Goal: Navigation & Orientation: Find specific page/section

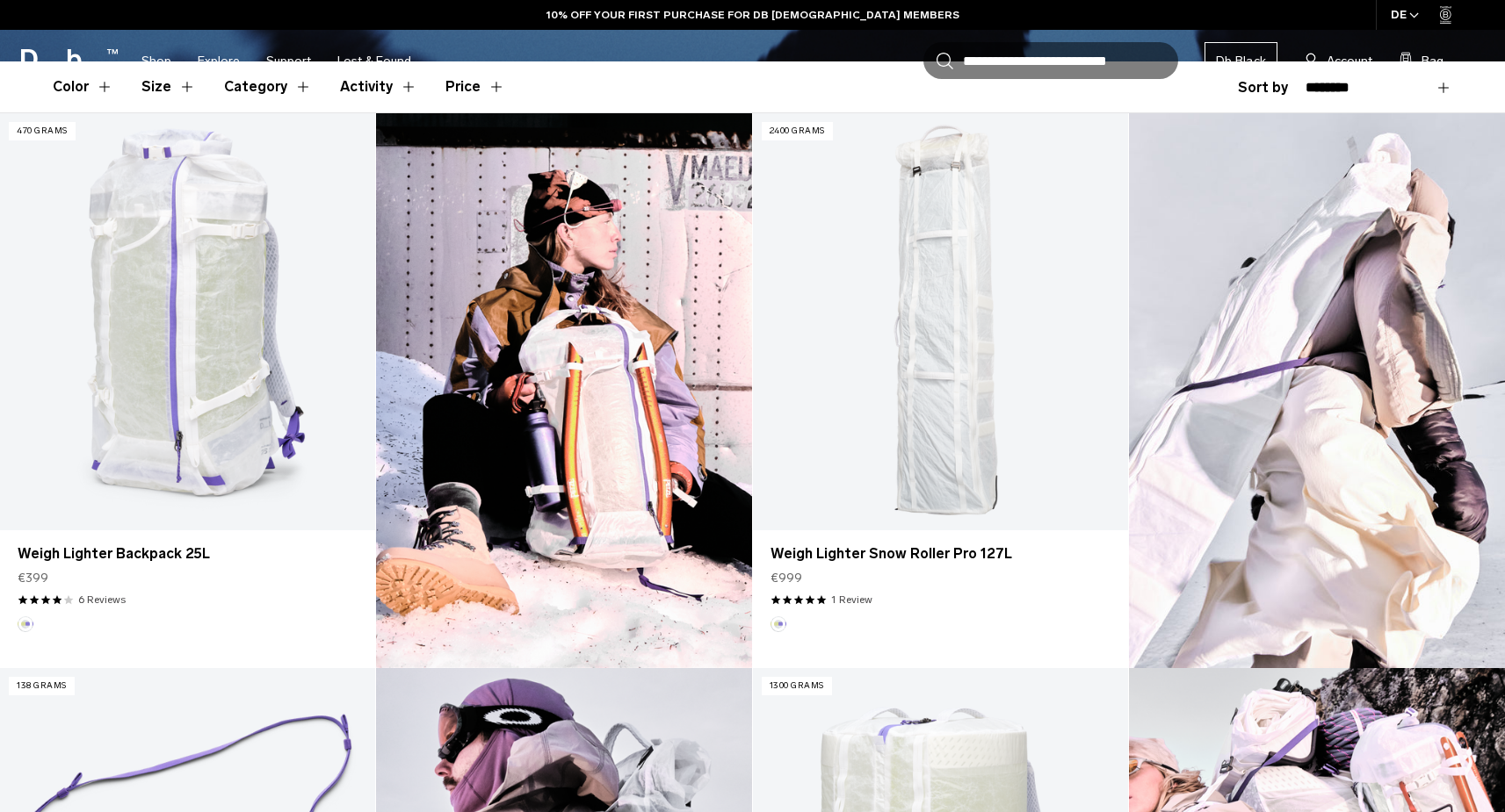
scroll to position [675, 0]
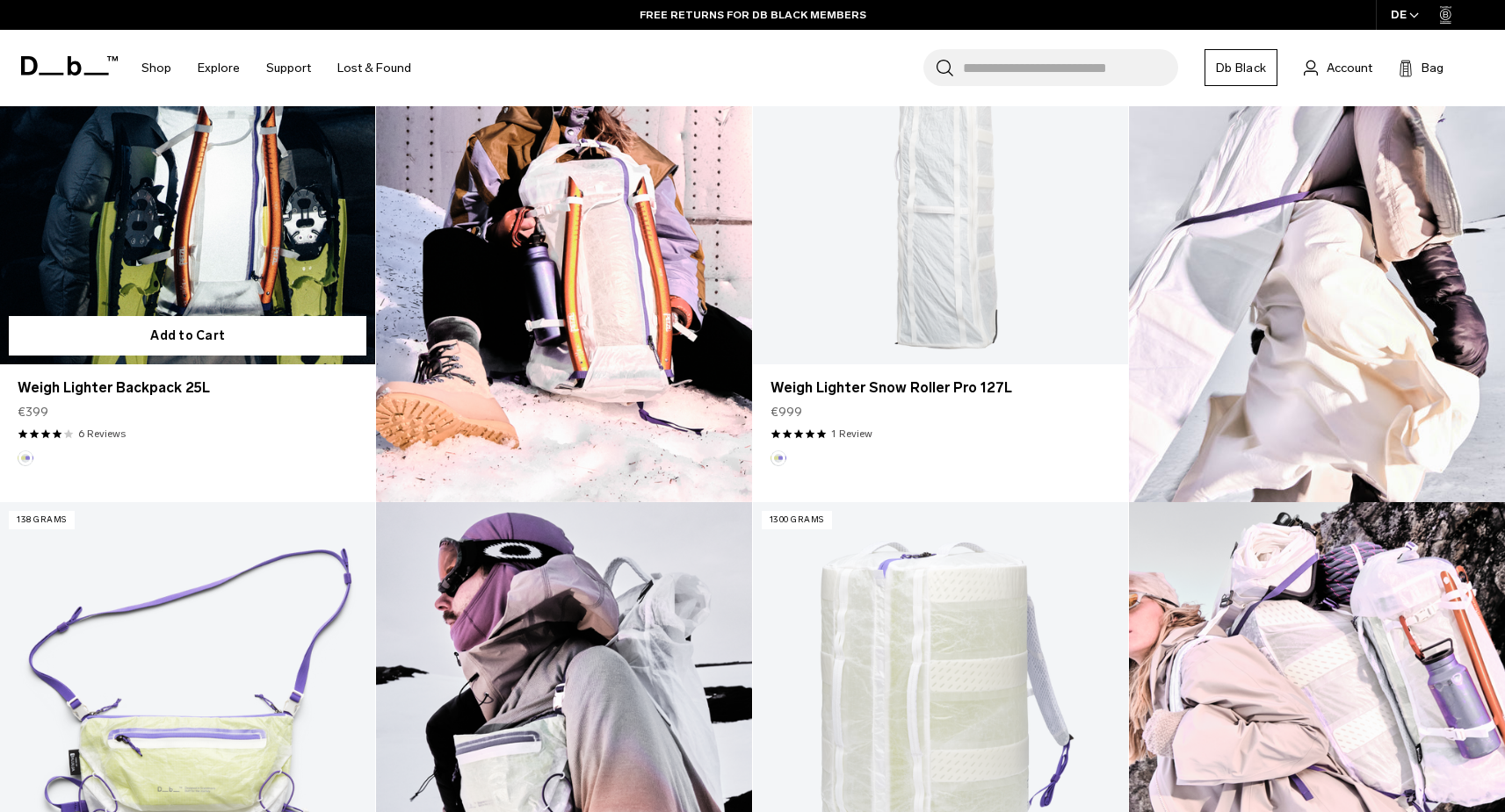
click at [140, 228] on link "Weigh Lighter Backpack 25L" at bounding box center [187, 156] width 375 height 417
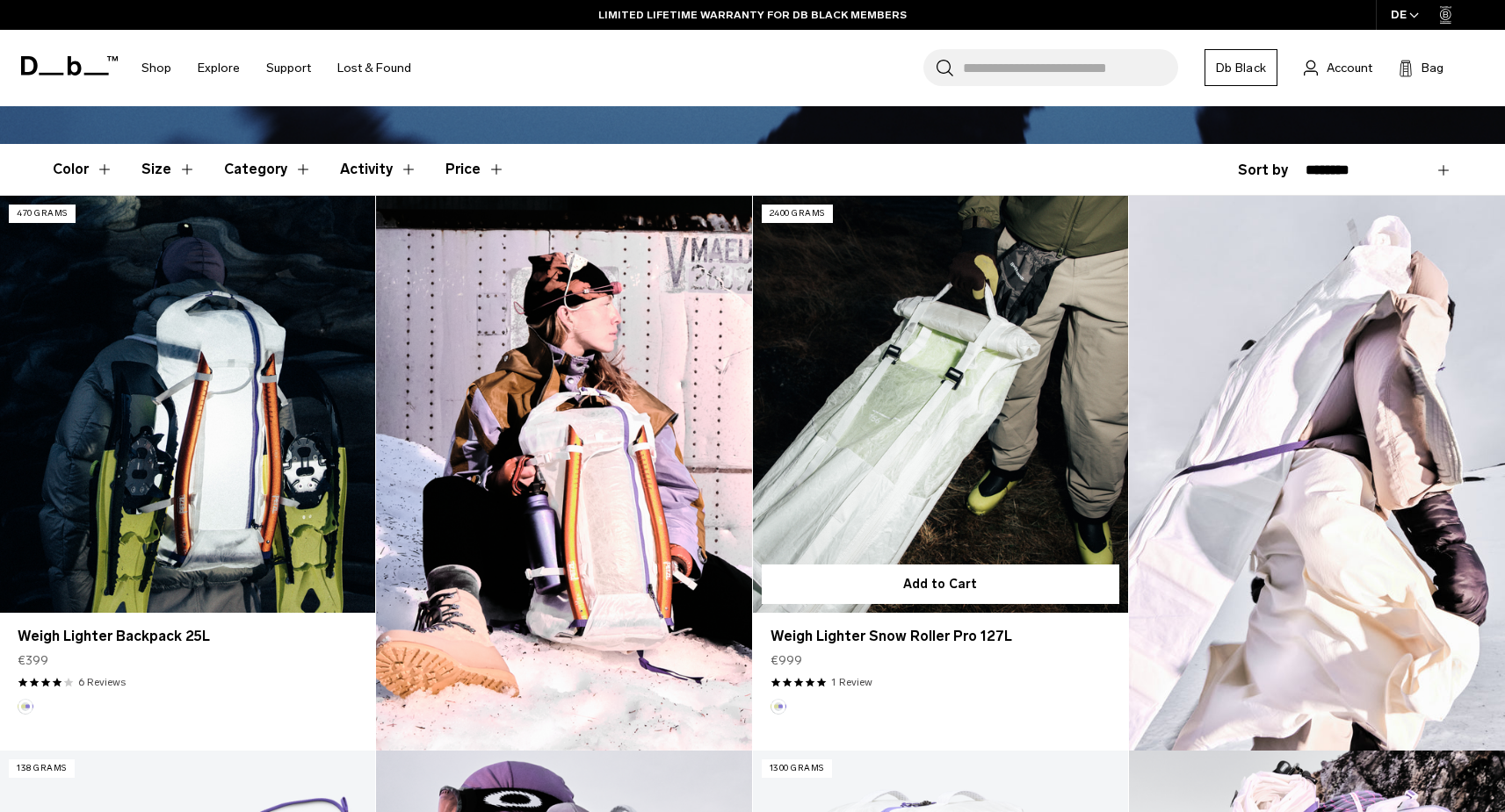
scroll to position [617, 0]
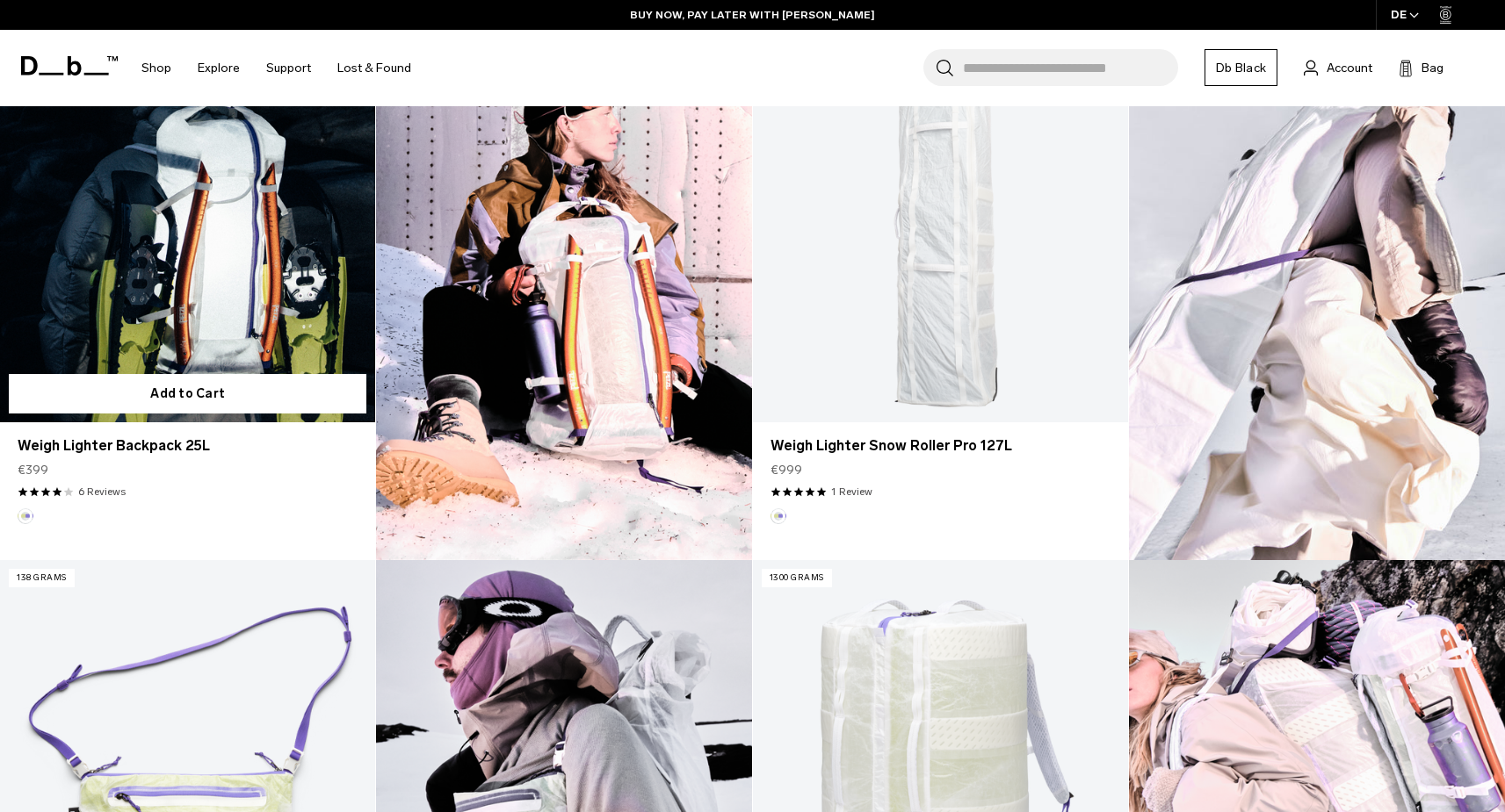
click at [254, 345] on link "Weigh Lighter Backpack 25L" at bounding box center [187, 213] width 375 height 417
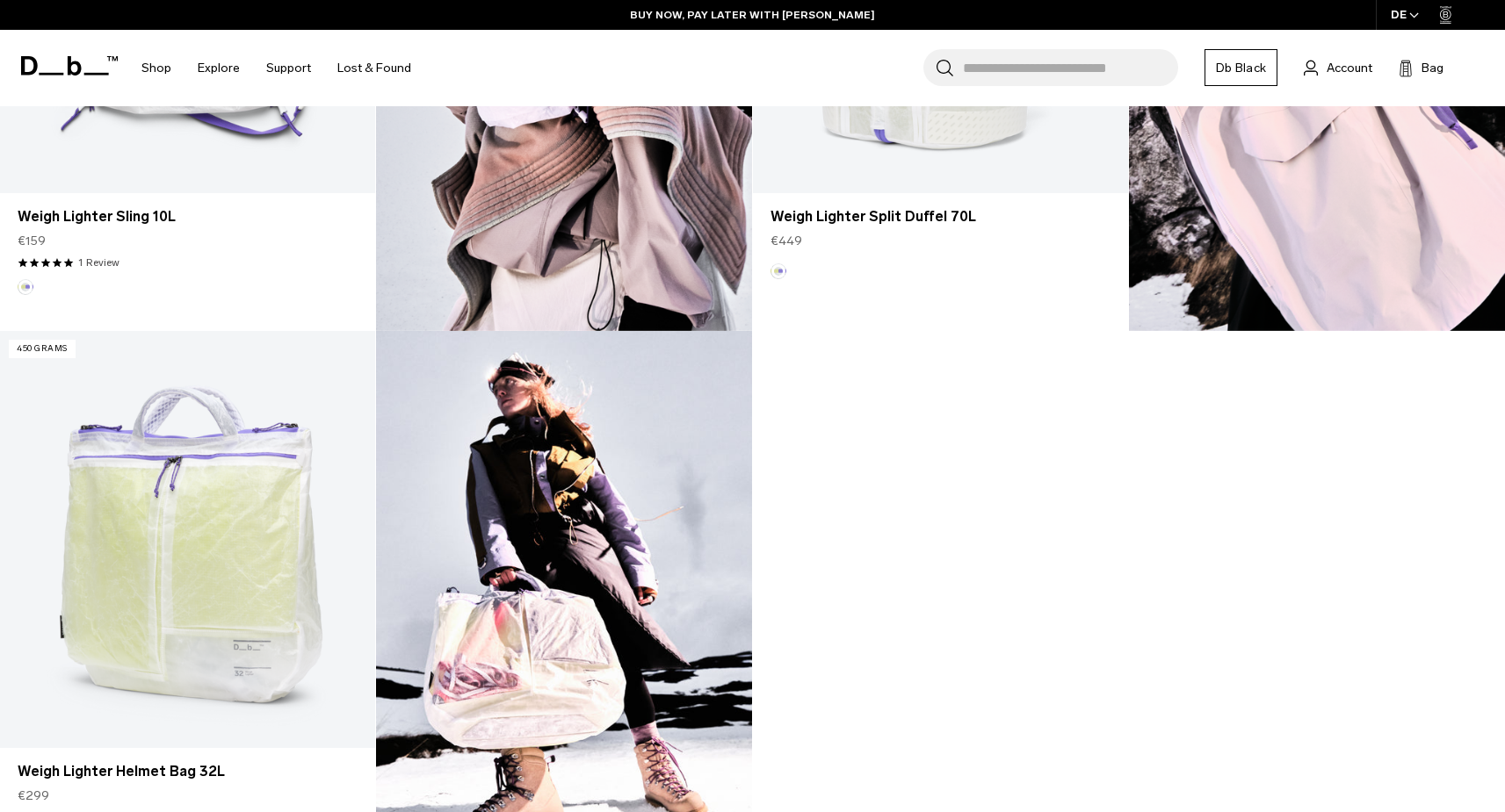
scroll to position [1084, 0]
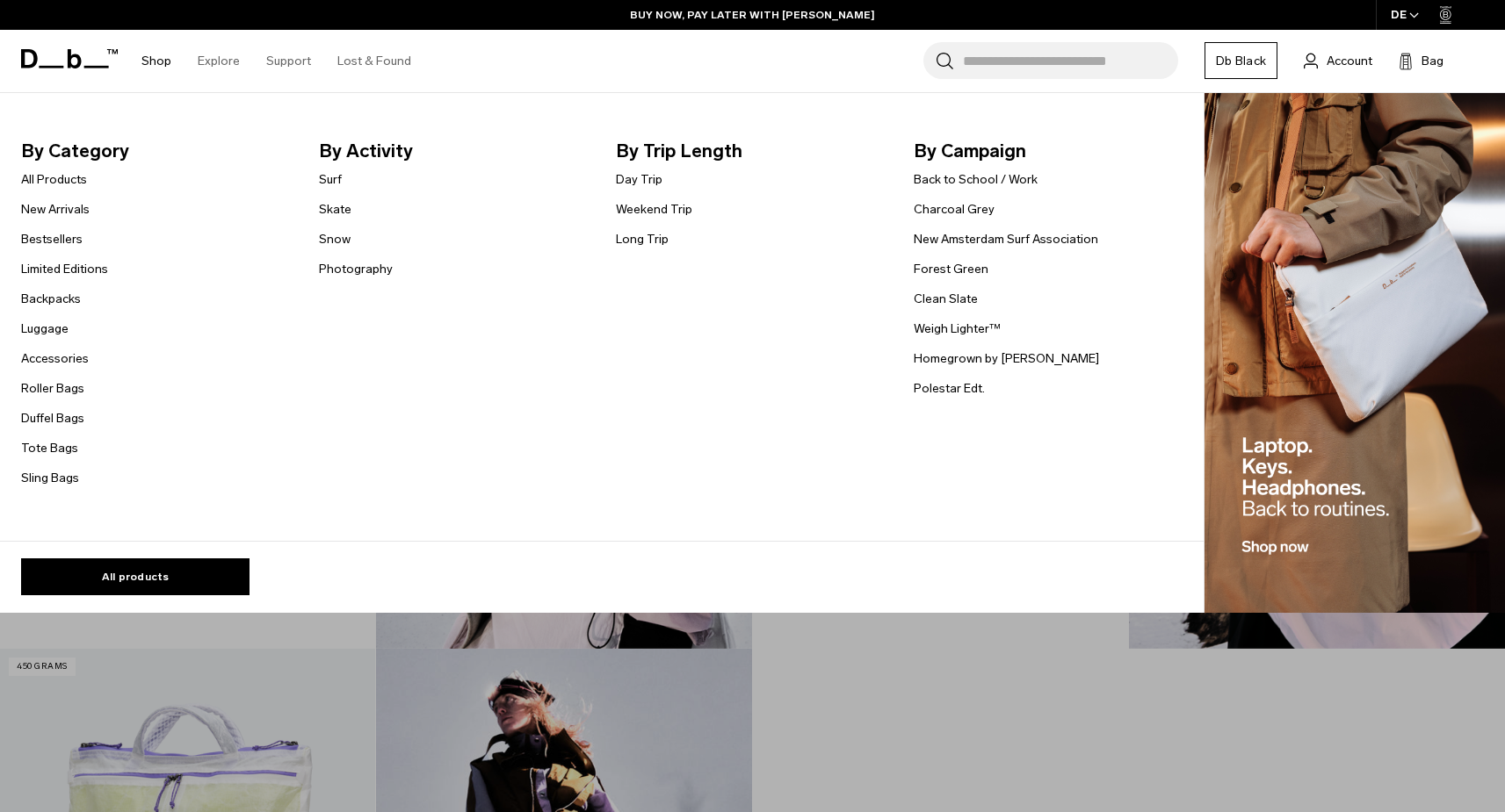
click at [164, 57] on link "Shop" at bounding box center [156, 61] width 30 height 62
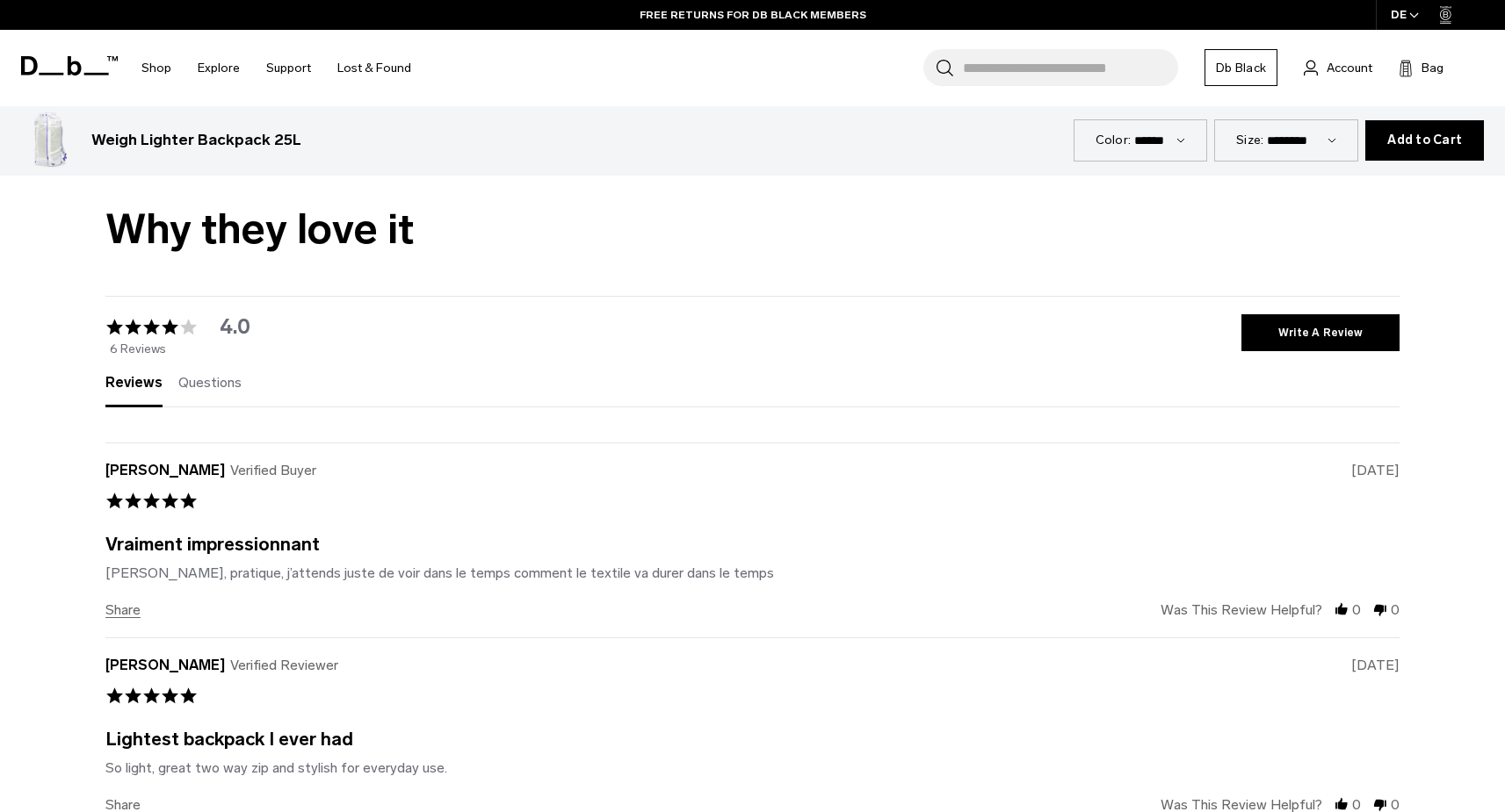
scroll to position [3643, 0]
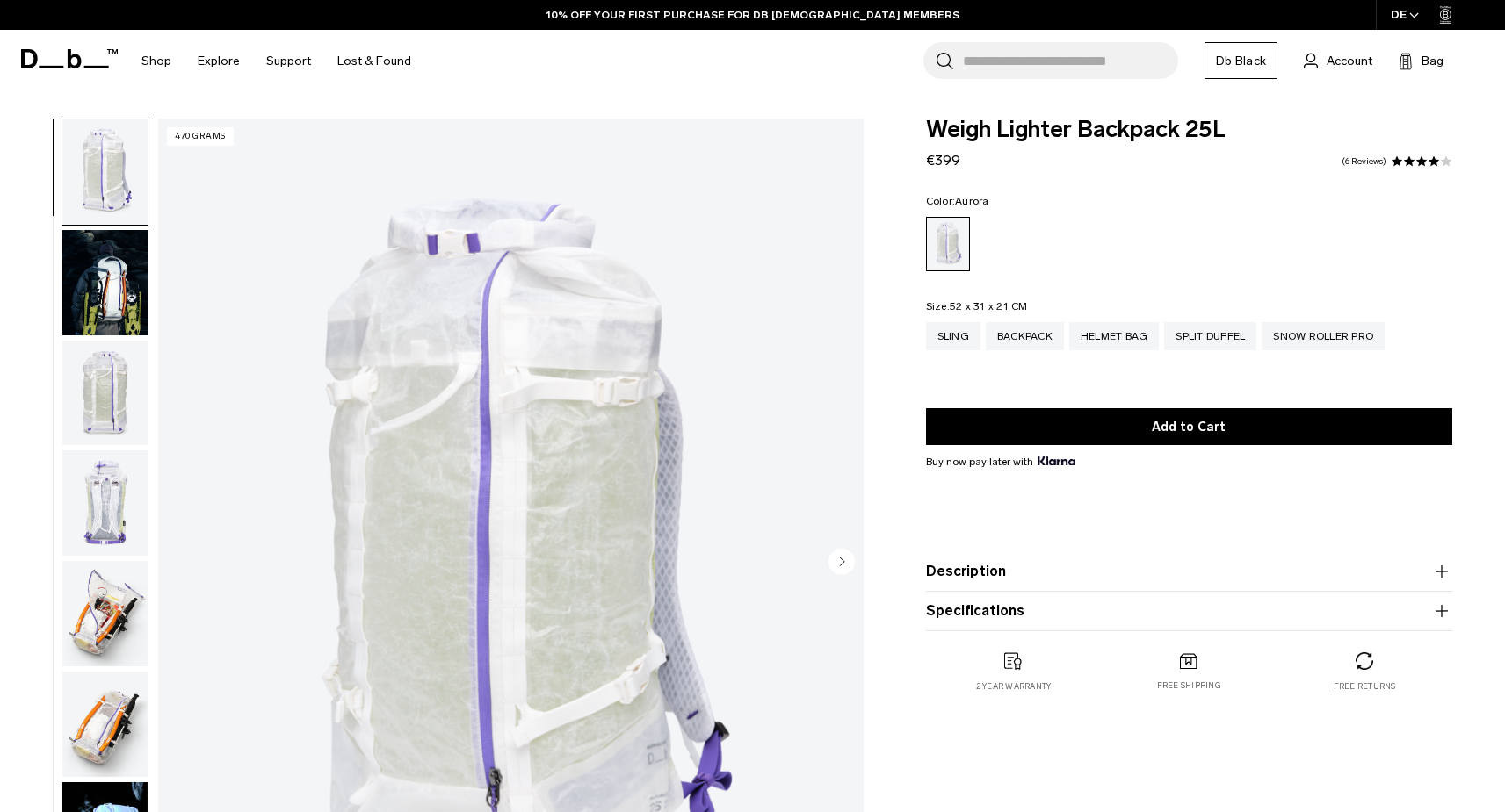
click at [114, 281] on img "button" at bounding box center [104, 282] width 85 height 105
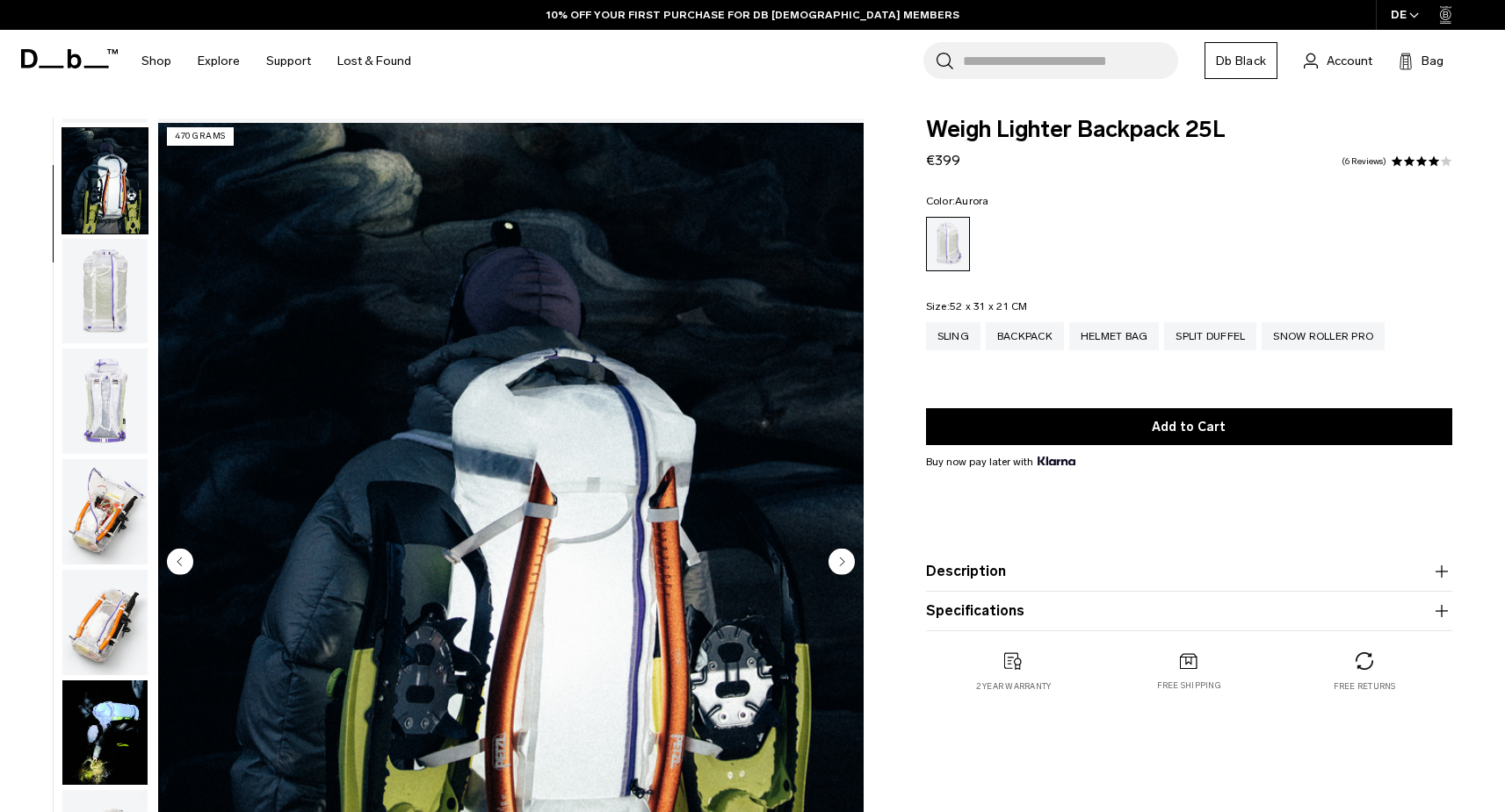
scroll to position [112, 0]
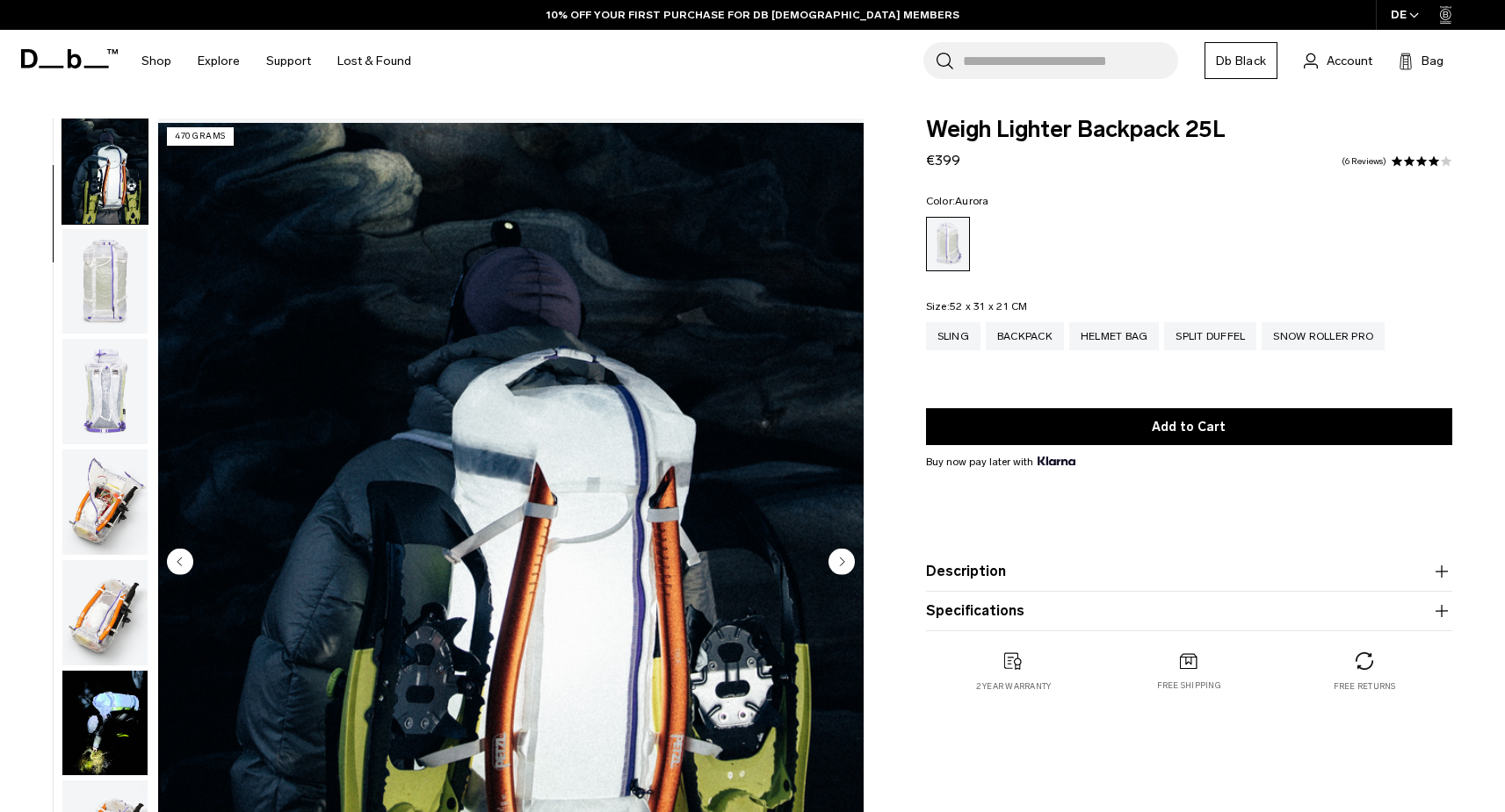
click at [90, 434] on img "button" at bounding box center [104, 391] width 85 height 105
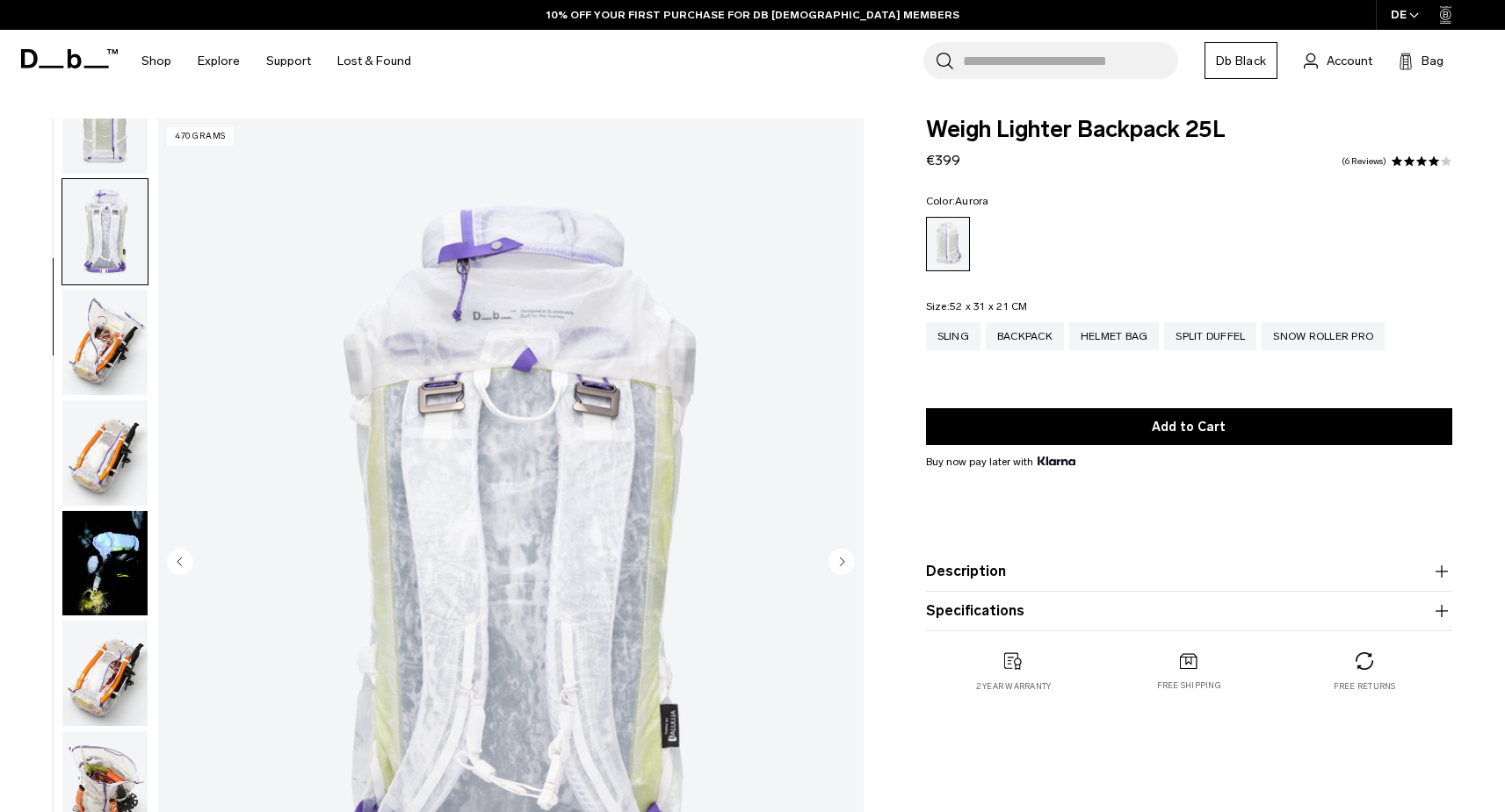
scroll to position [334, 0]
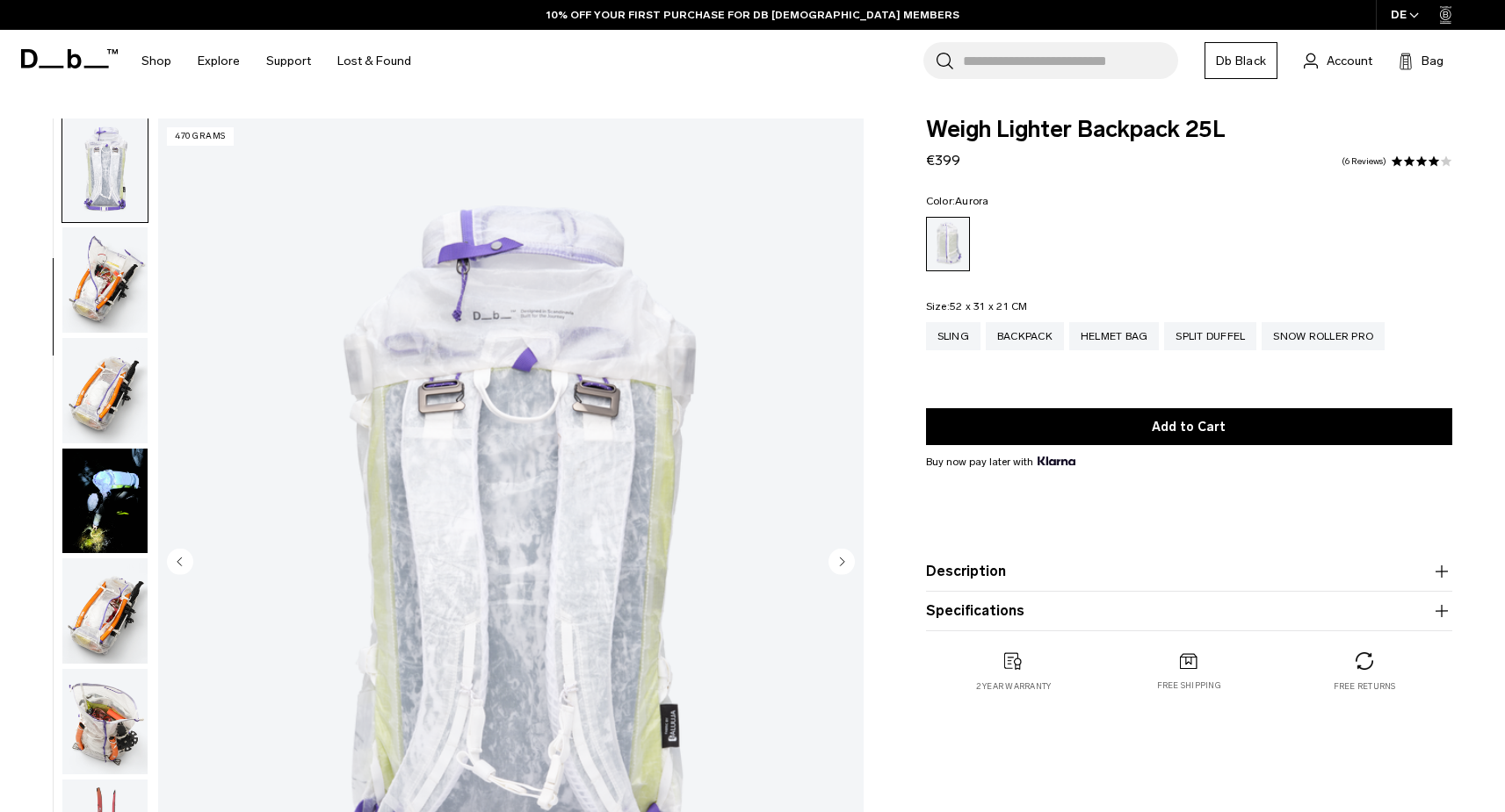
click at [122, 426] on img "button" at bounding box center [104, 390] width 85 height 105
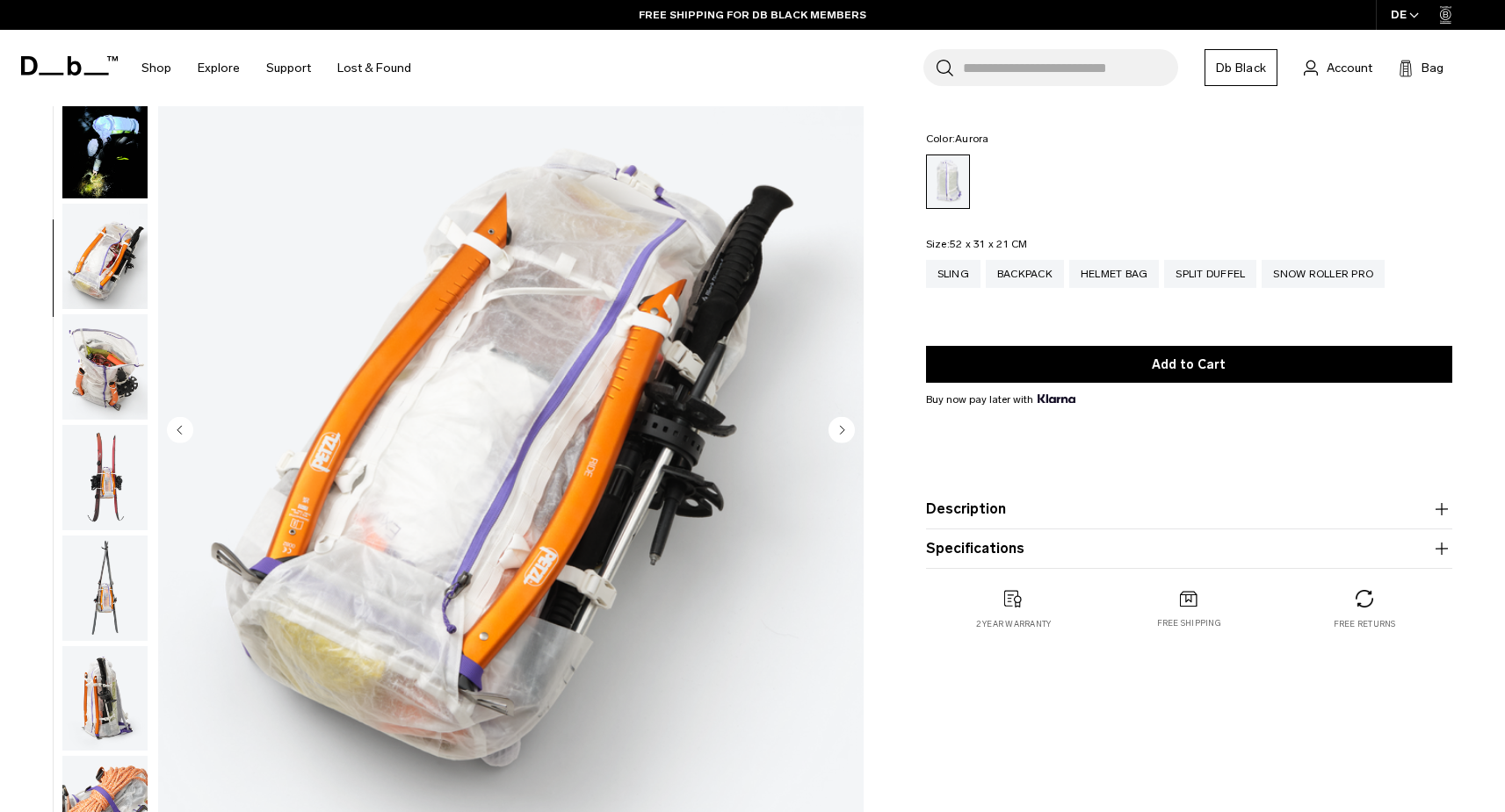
scroll to position [129, 0]
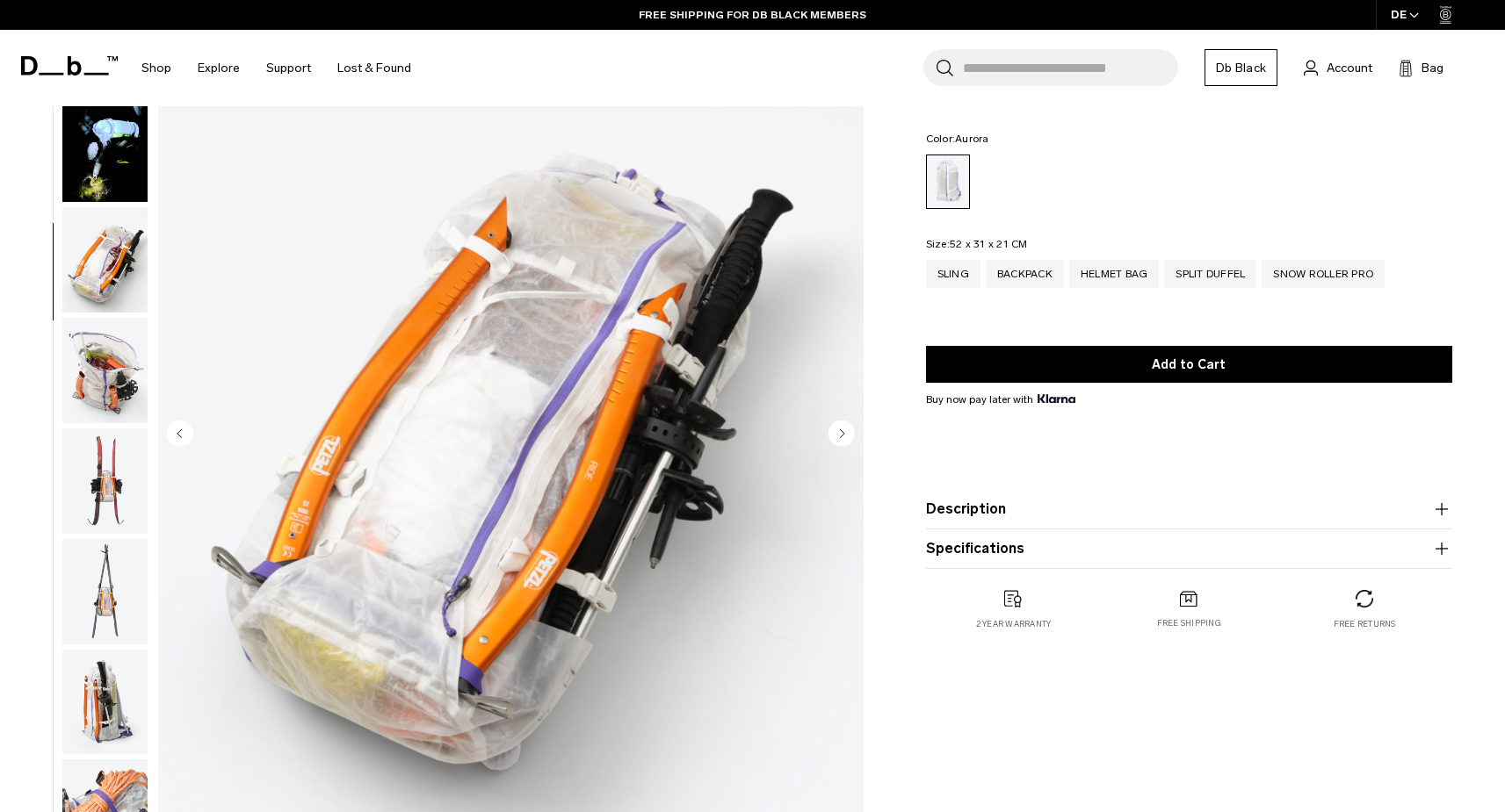
click at [96, 389] on img "button" at bounding box center [104, 370] width 85 height 105
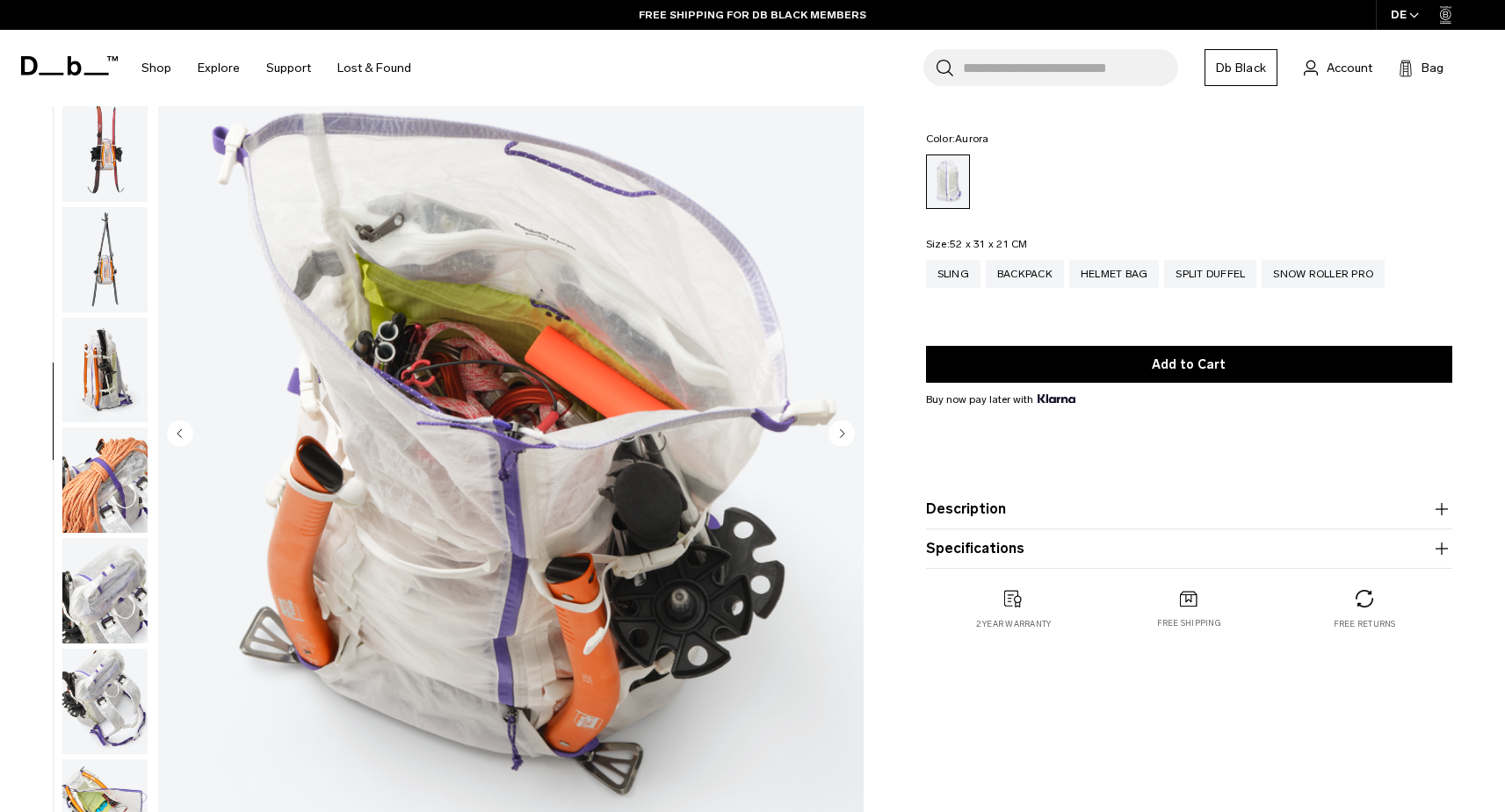
scroll to position [890, 0]
click at [76, 505] on img "button" at bounding box center [104, 478] width 85 height 105
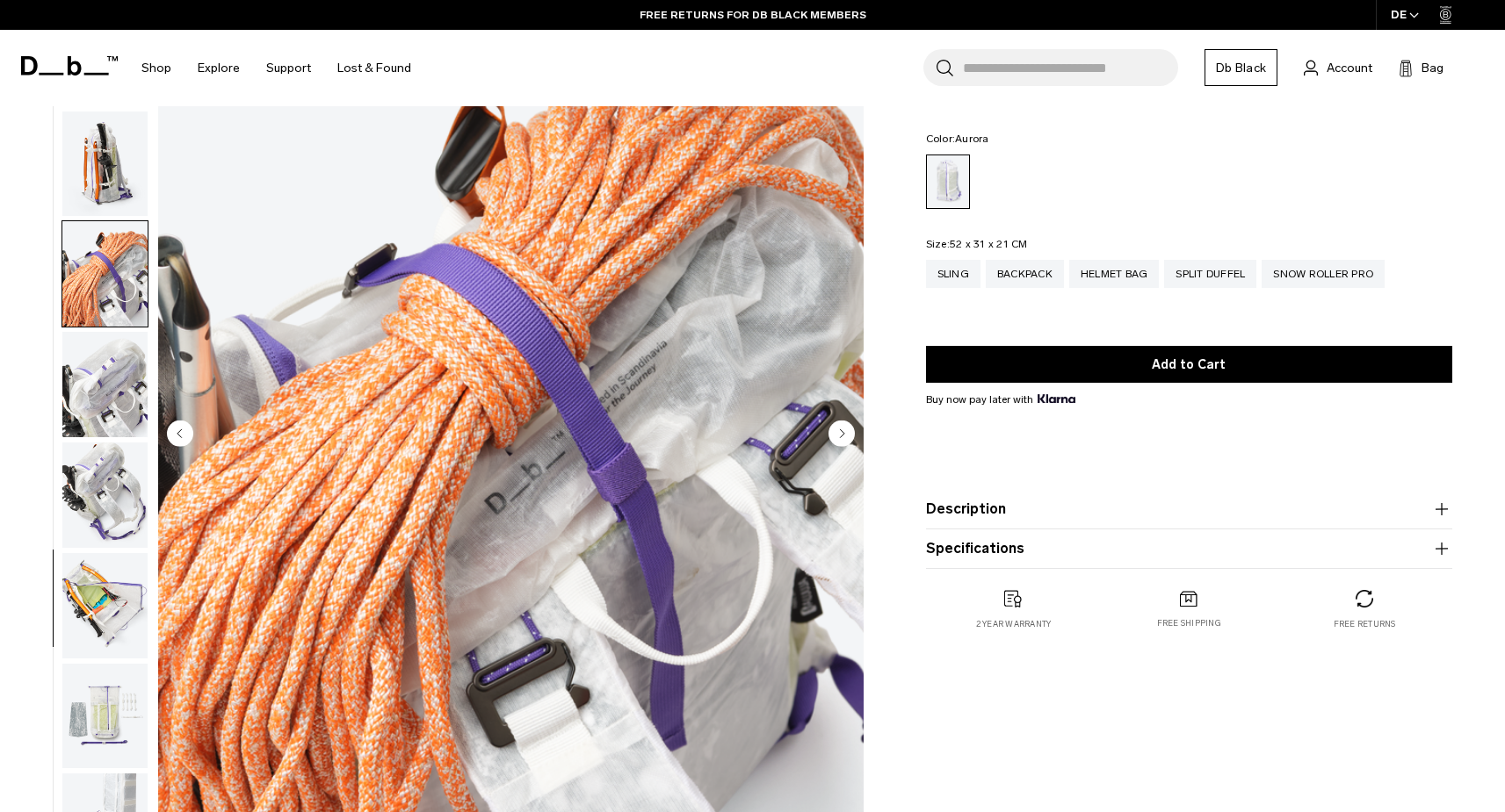
scroll to position [1110, 0]
click at [121, 595] on img "button" at bounding box center [104, 606] width 85 height 105
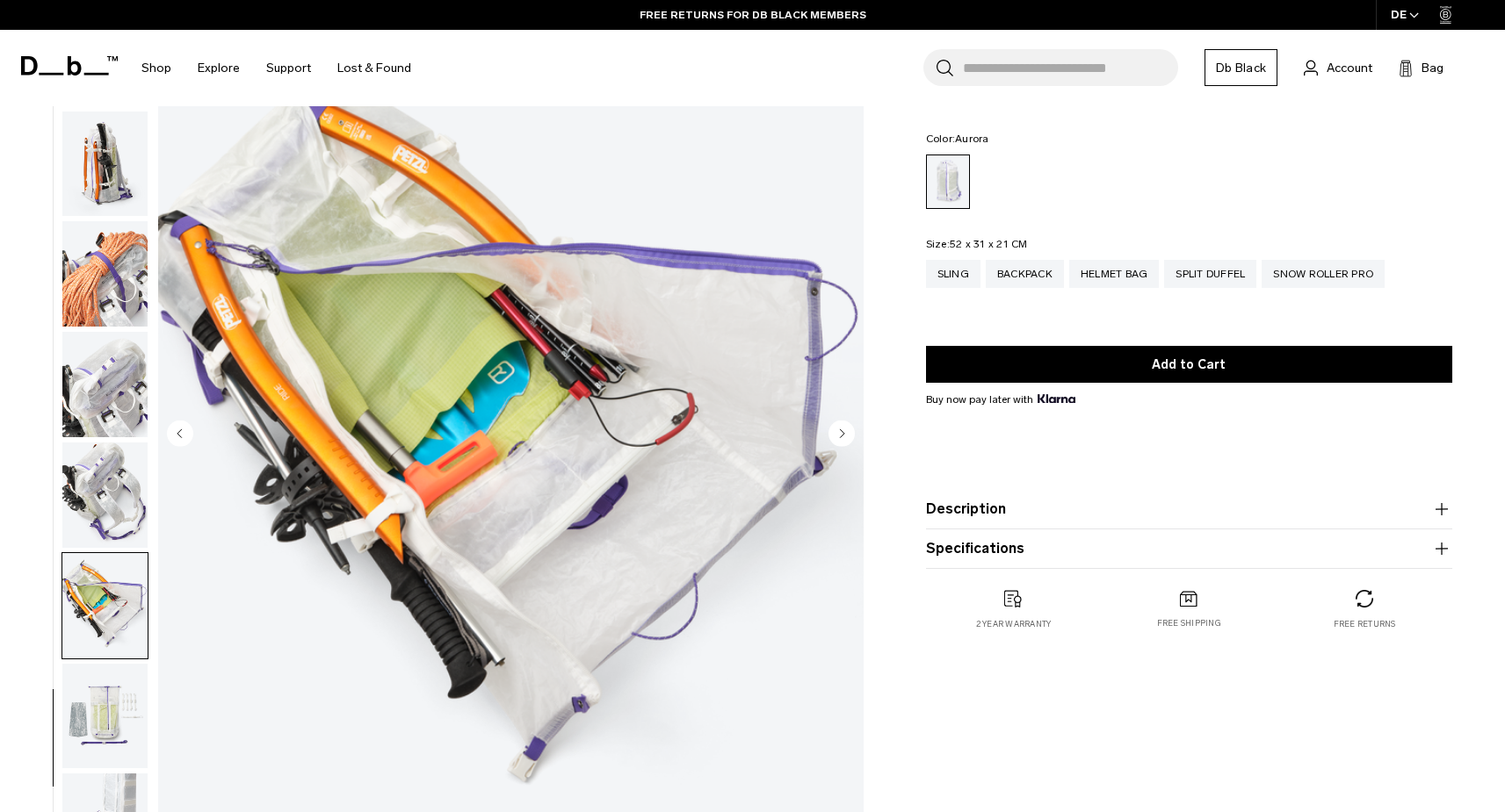
scroll to position [487, 0]
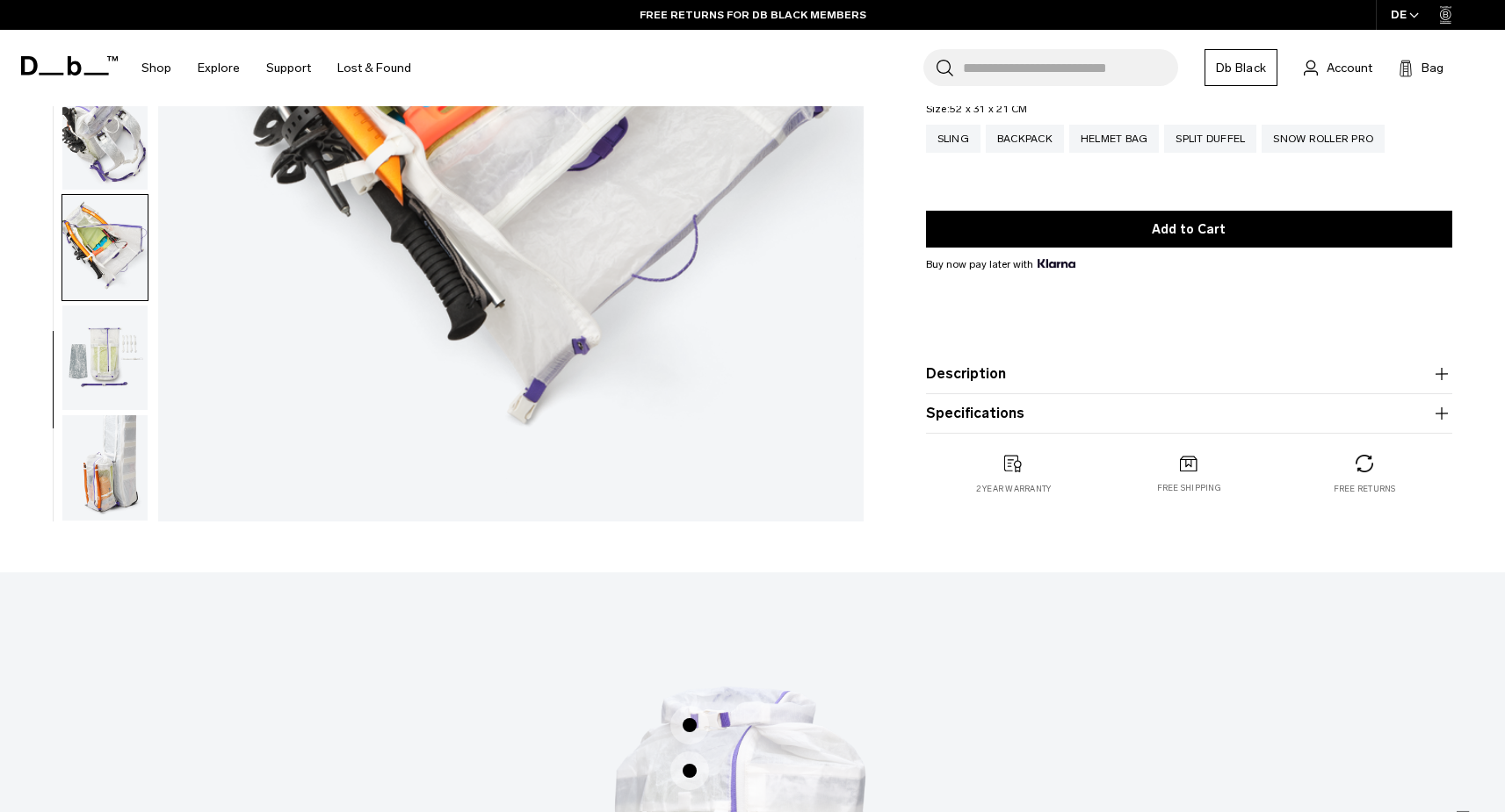
click at [115, 340] on img "button" at bounding box center [104, 358] width 85 height 105
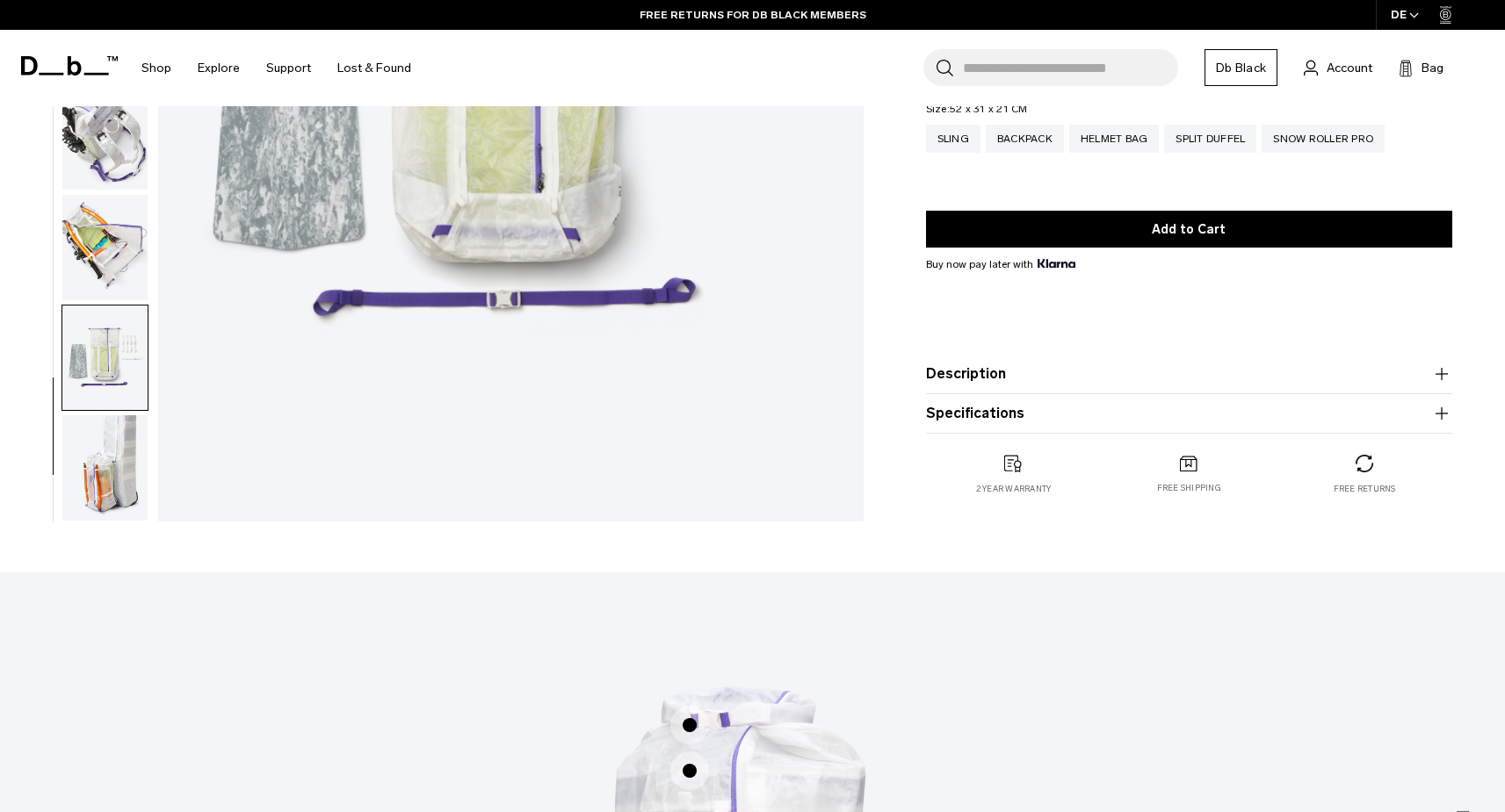
click at [114, 440] on img "button" at bounding box center [104, 468] width 85 height 105
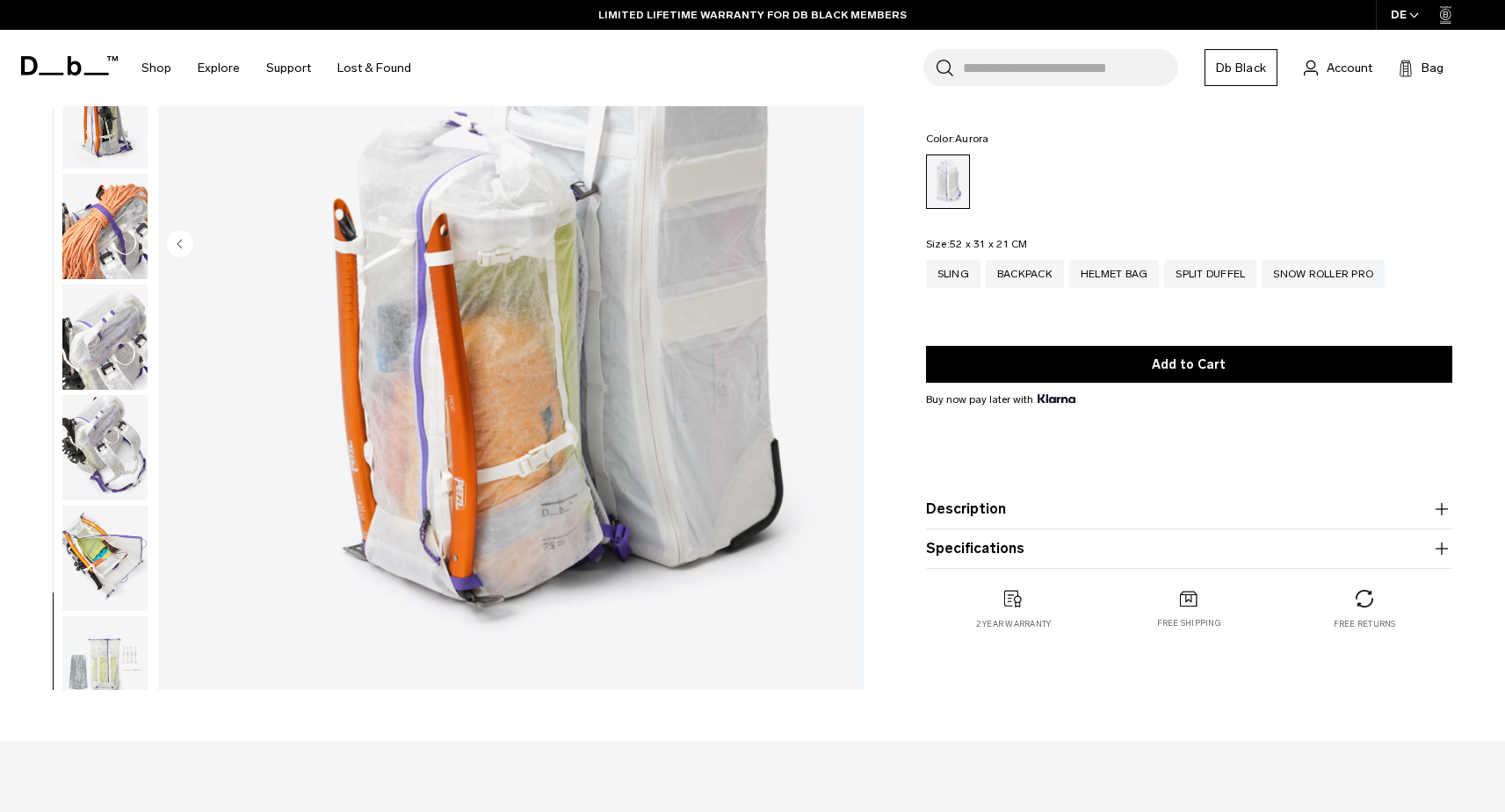
scroll to position [165, 0]
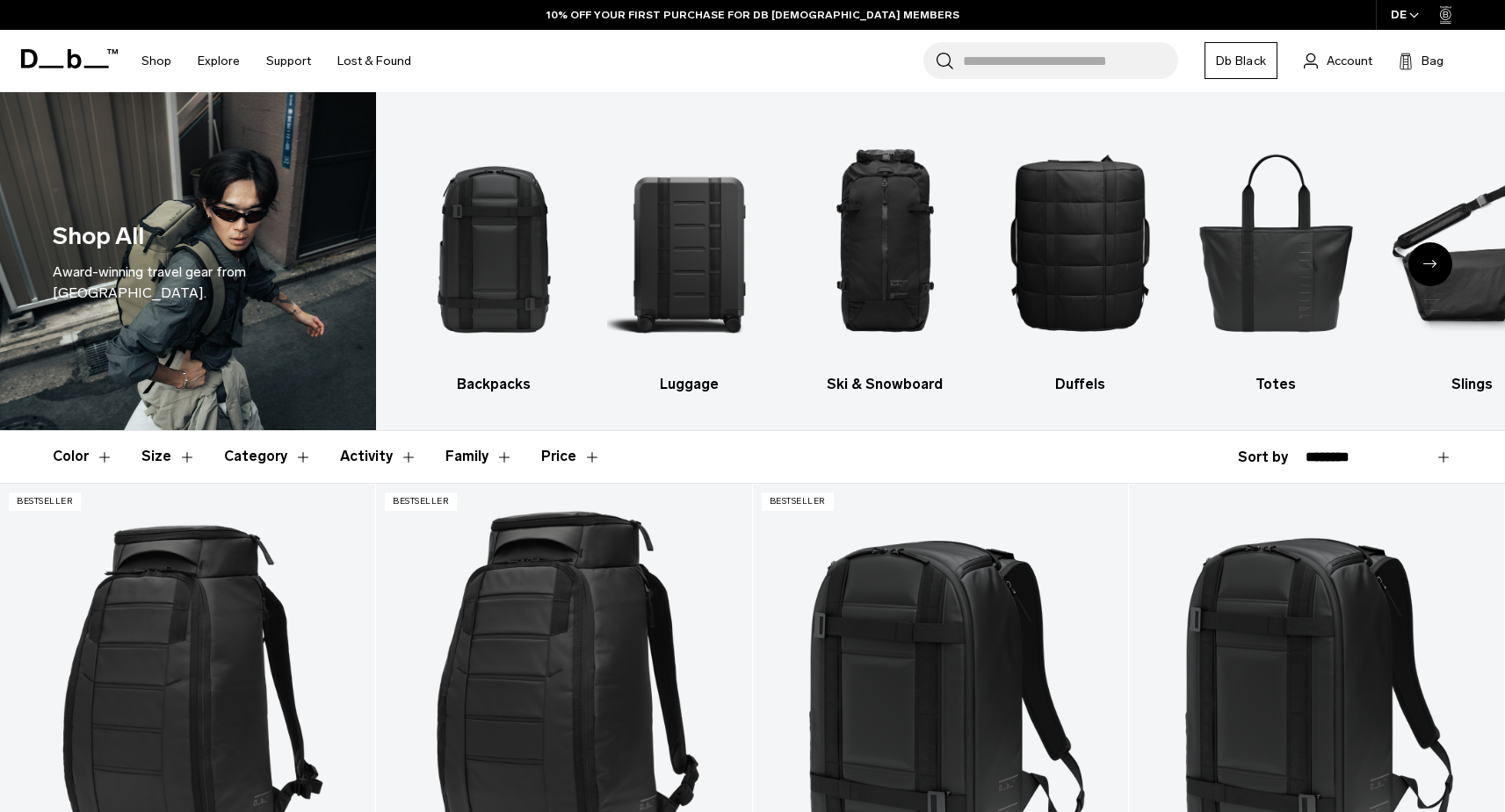
click at [1417, 260] on div "Next slide" at bounding box center [1430, 264] width 44 height 44
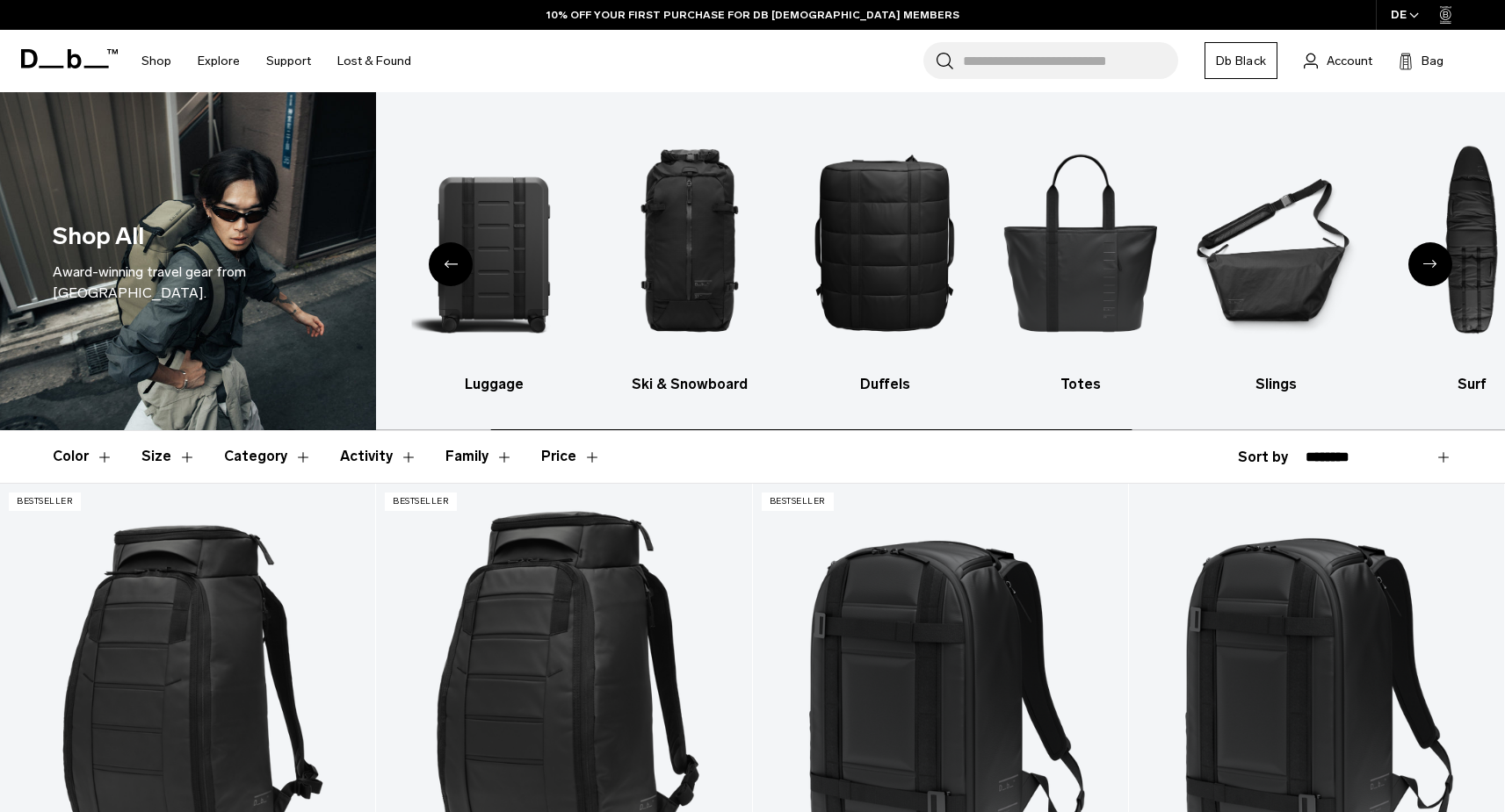
click at [1417, 260] on div "Next slide" at bounding box center [1430, 264] width 44 height 44
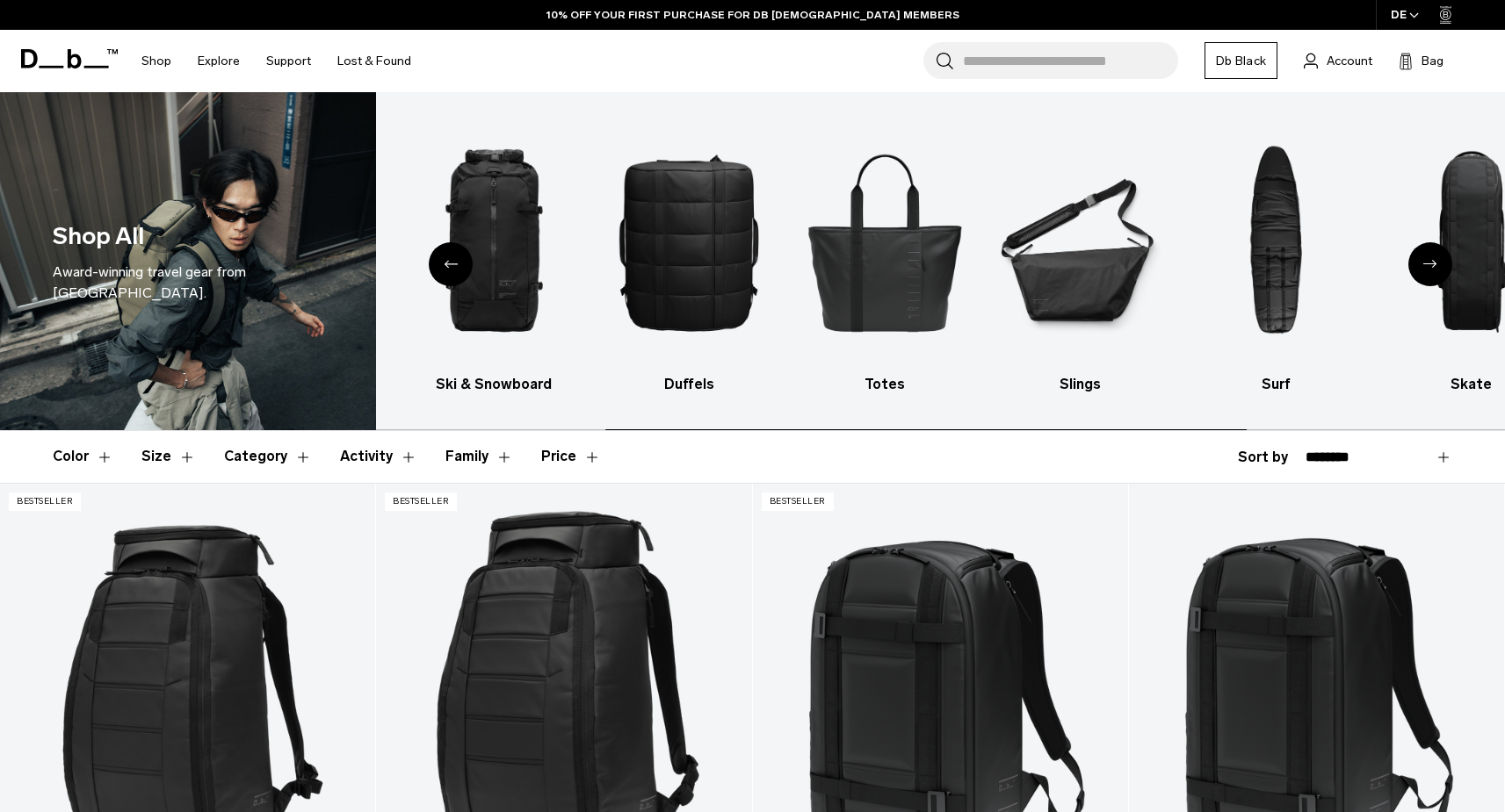
click at [1417, 258] on div "Next slide" at bounding box center [1430, 264] width 44 height 44
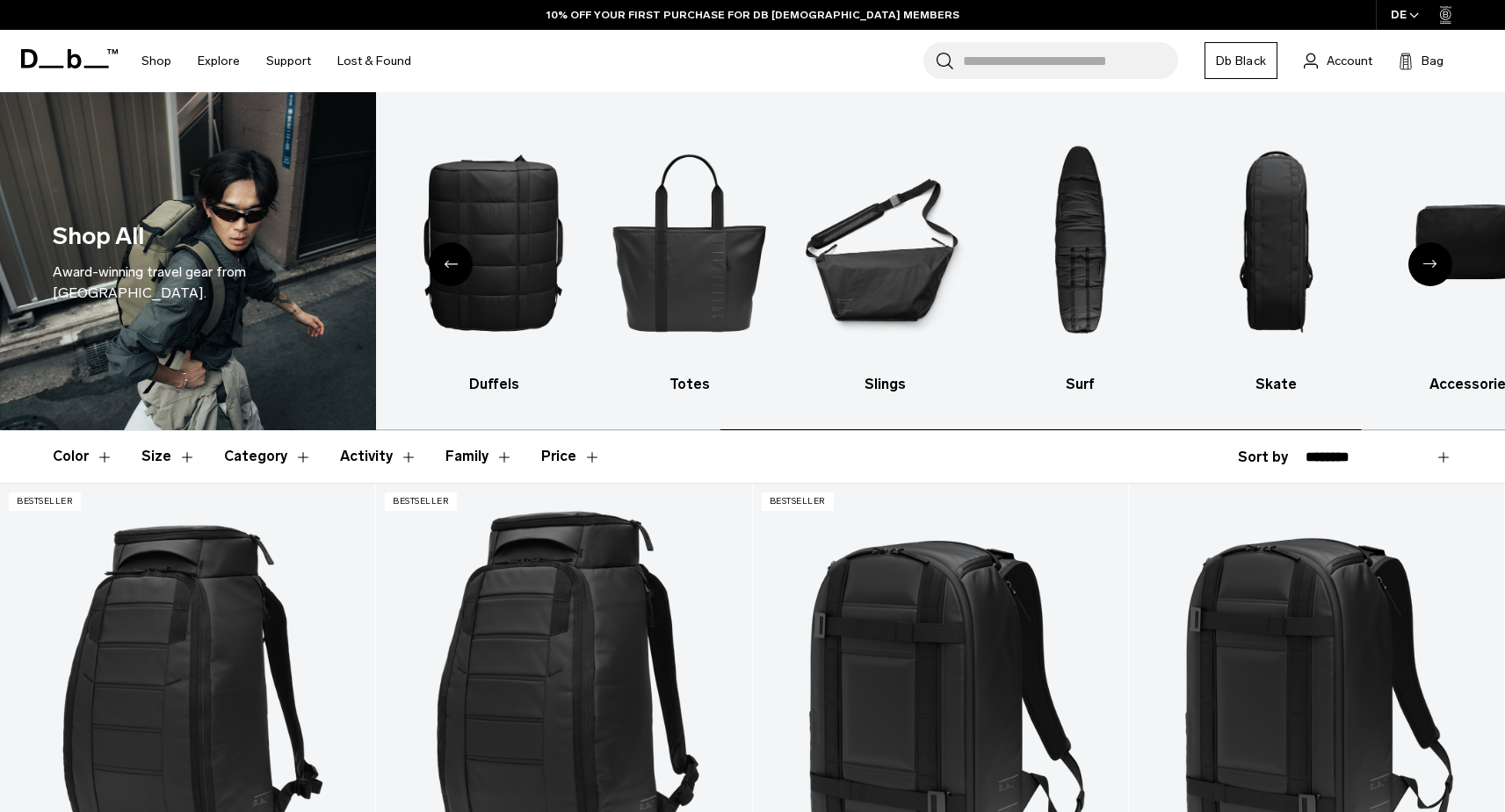
click at [1417, 258] on div "Next slide" at bounding box center [1430, 264] width 44 height 44
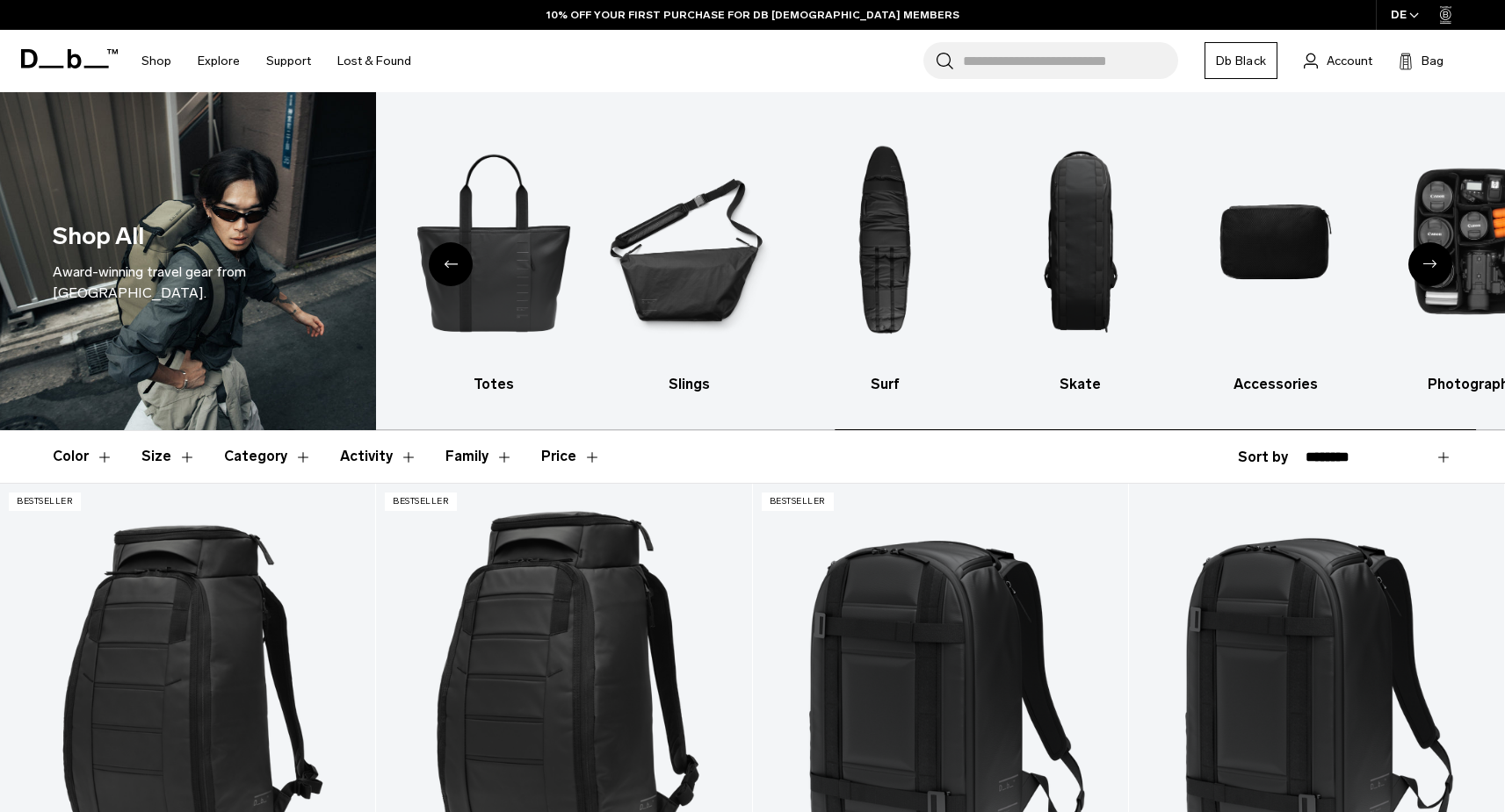
click at [1417, 255] on div "Next slide" at bounding box center [1430, 264] width 44 height 44
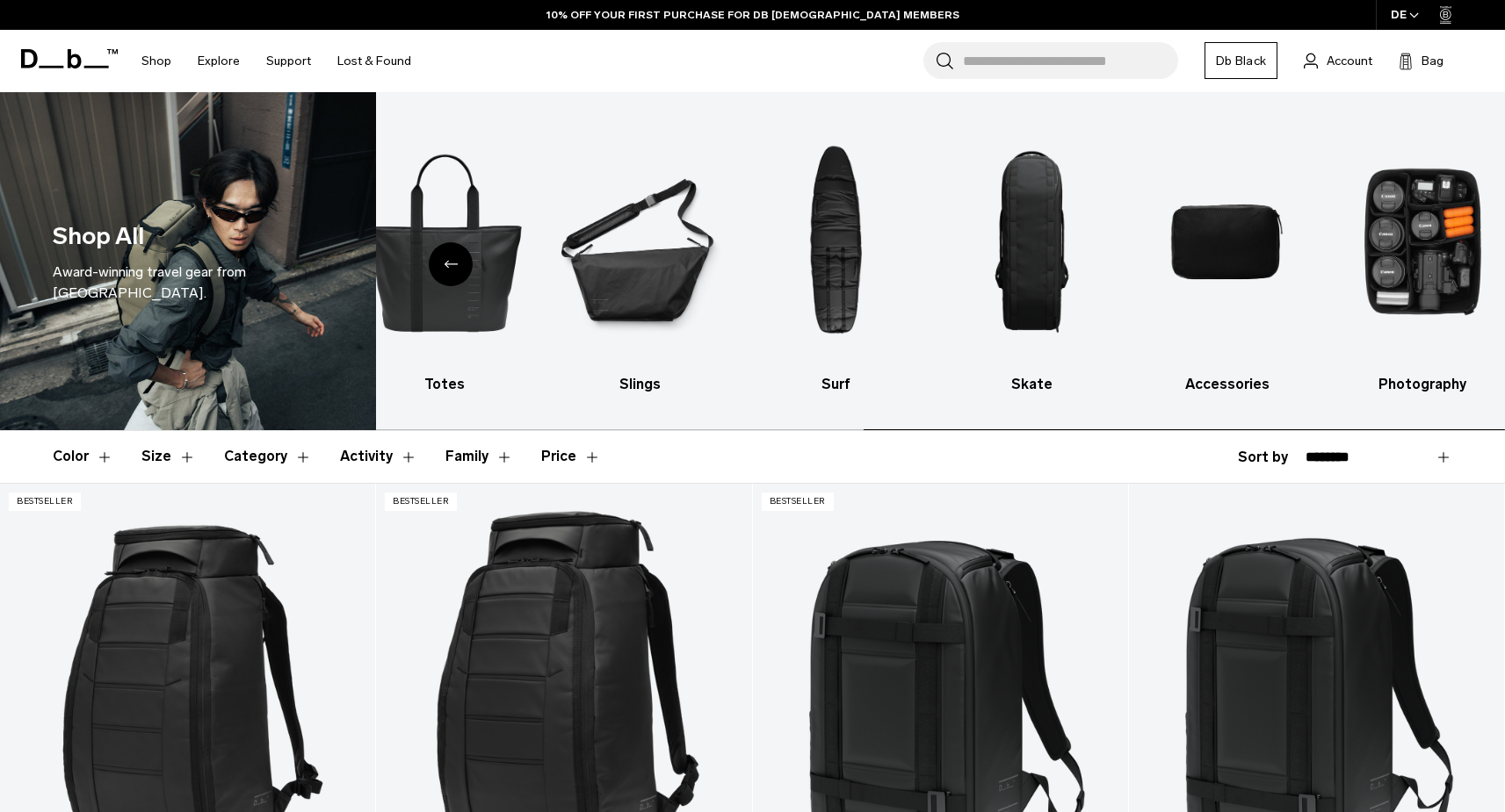
click at [1417, 255] on img "10 / 10" at bounding box center [1423, 241] width 166 height 246
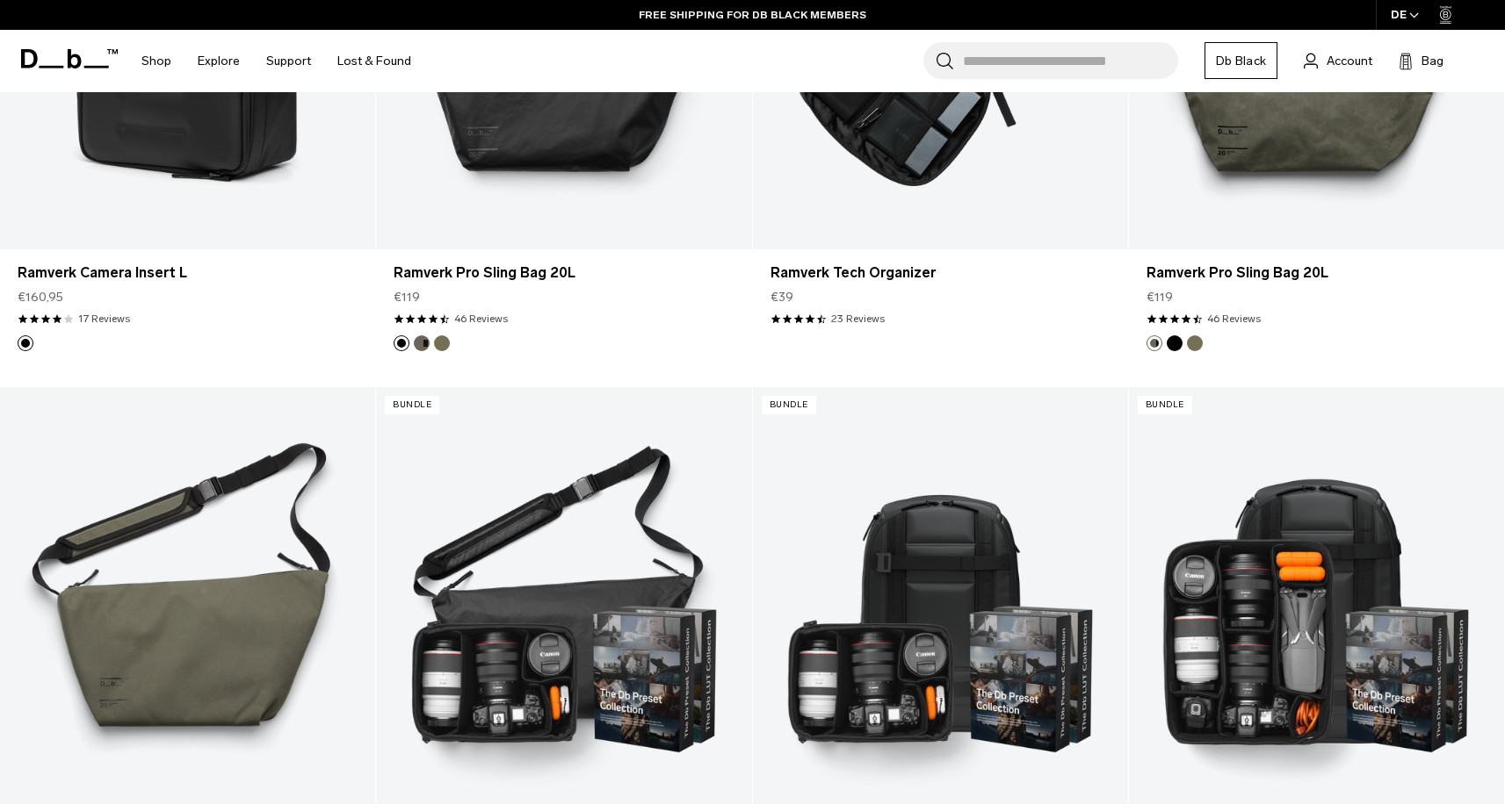
scroll to position [851, 0]
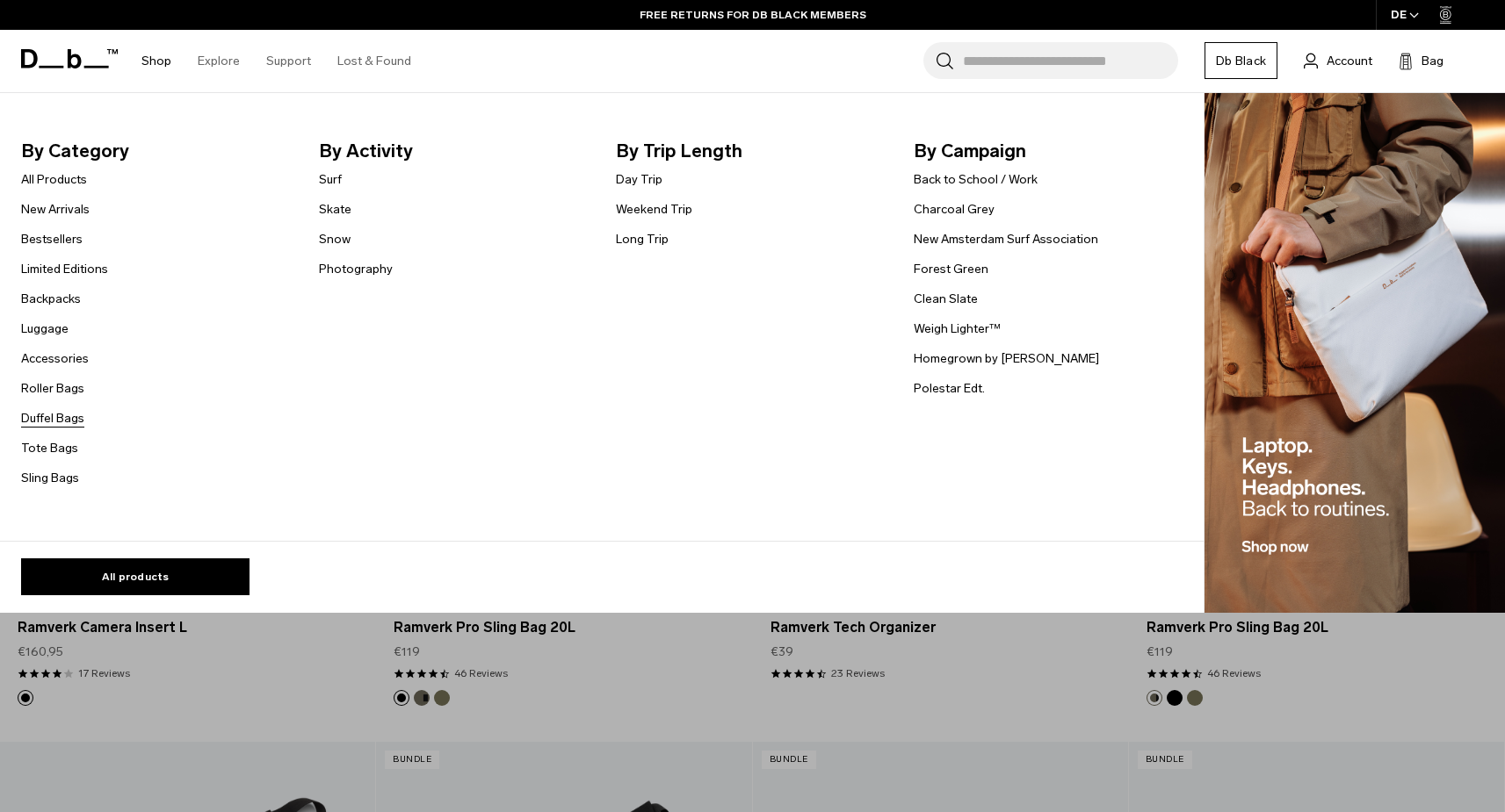
click at [40, 417] on link "Duffel Bags" at bounding box center [53, 418] width 63 height 18
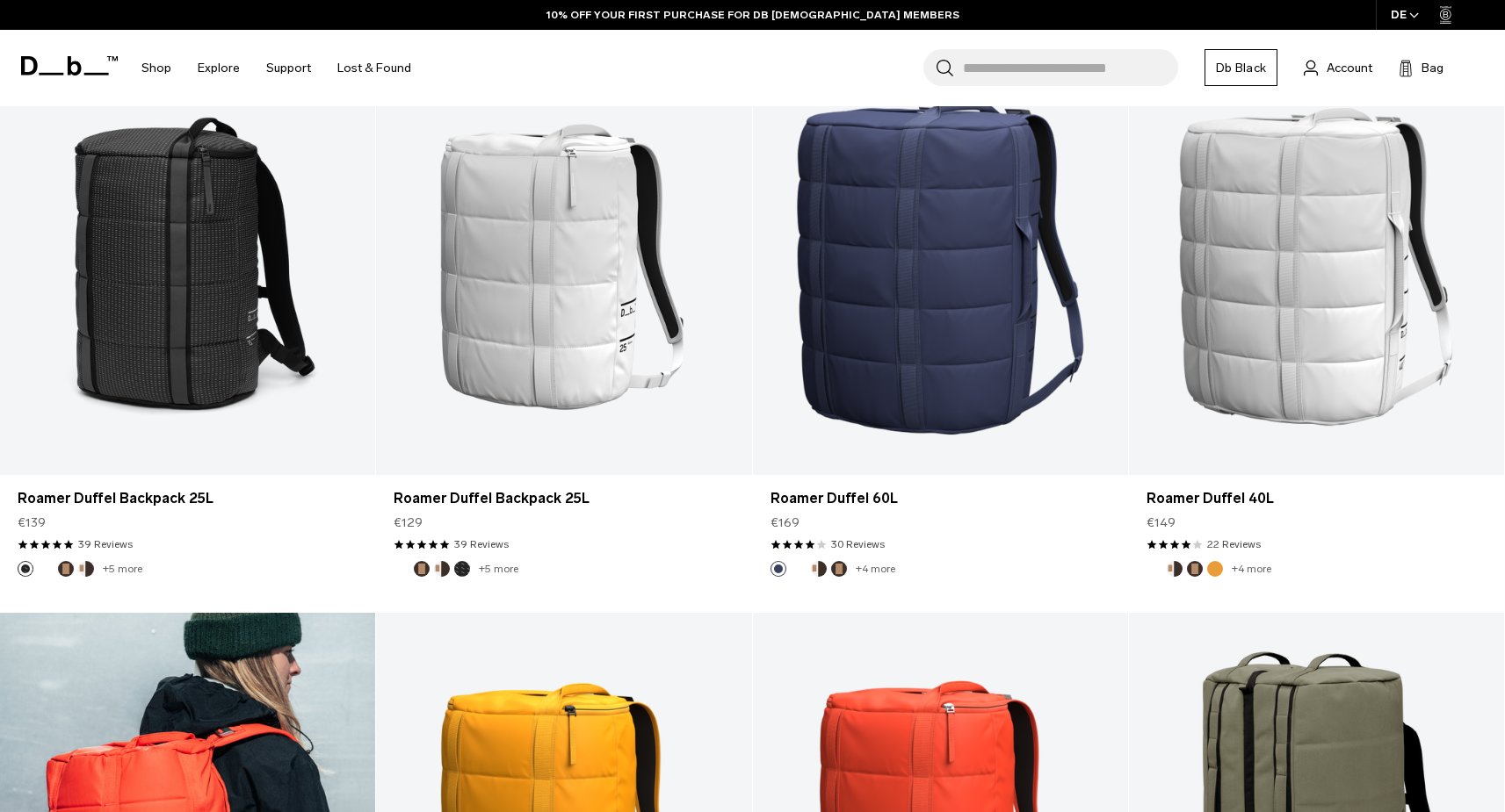
scroll to position [3830, 0]
